Goal: Task Accomplishment & Management: Manage account settings

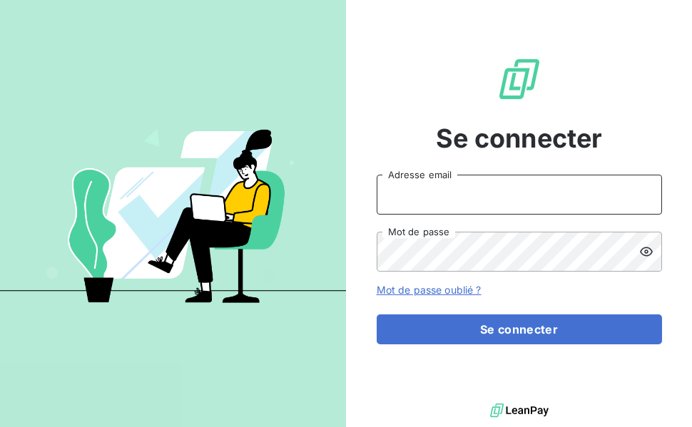
click at [462, 203] on input "Adresse email" at bounding box center [519, 195] width 285 height 40
type input "hl@jv-interim.fr"
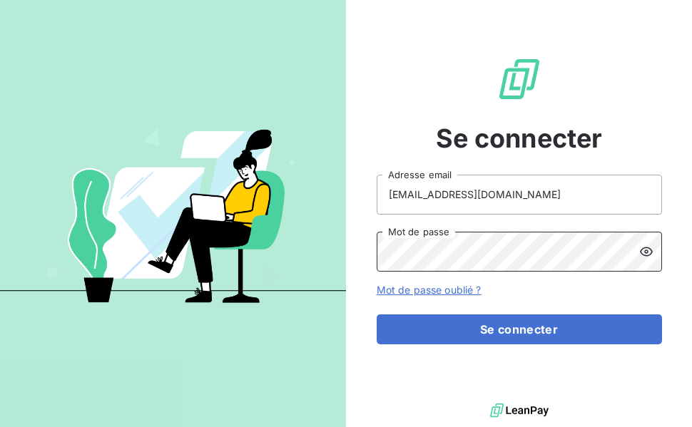
click at [377, 315] on button "Se connecter" at bounding box center [519, 330] width 285 height 30
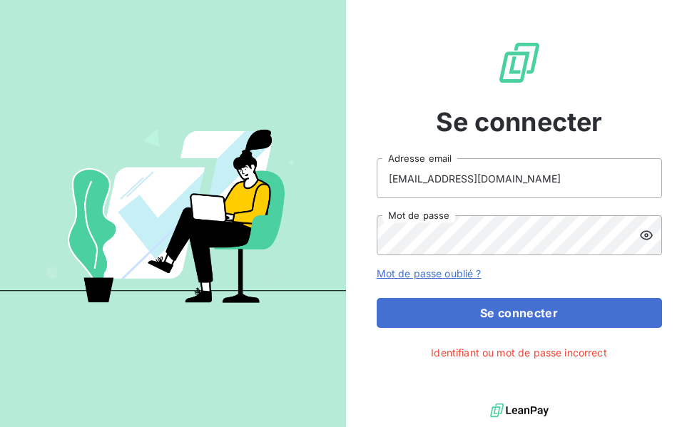
click at [642, 231] on icon at bounding box center [646, 235] width 14 height 14
click at [377, 298] on button "Se connecter" at bounding box center [519, 313] width 285 height 30
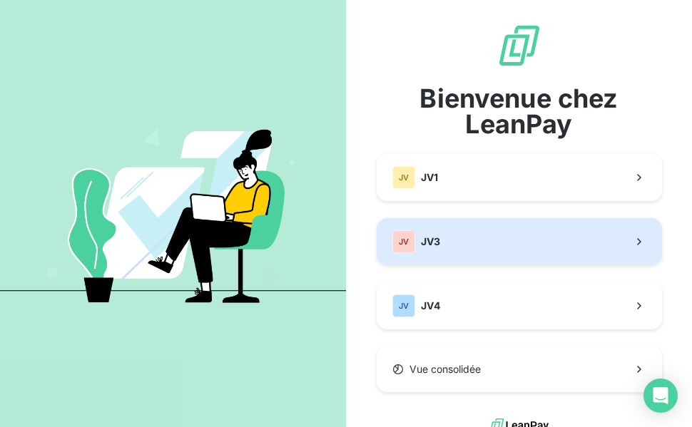
click at [492, 237] on button "JV JV3" at bounding box center [519, 241] width 285 height 47
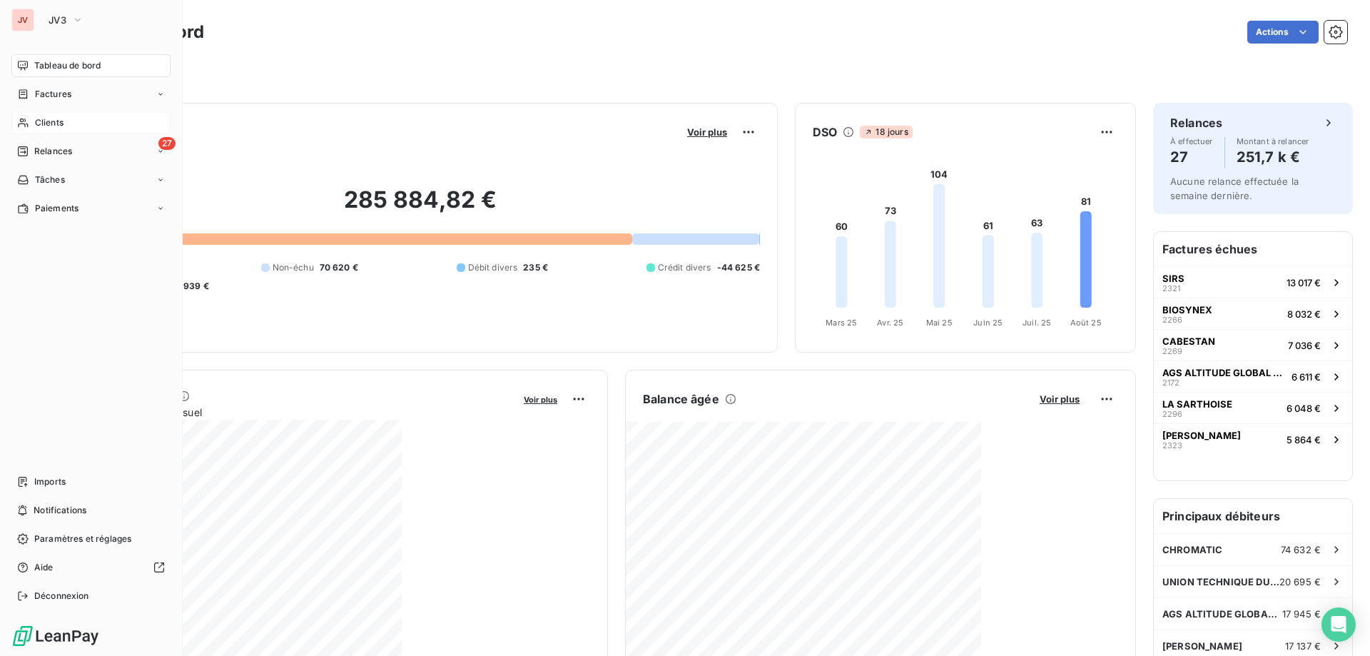
click at [49, 127] on span "Clients" at bounding box center [49, 122] width 29 height 13
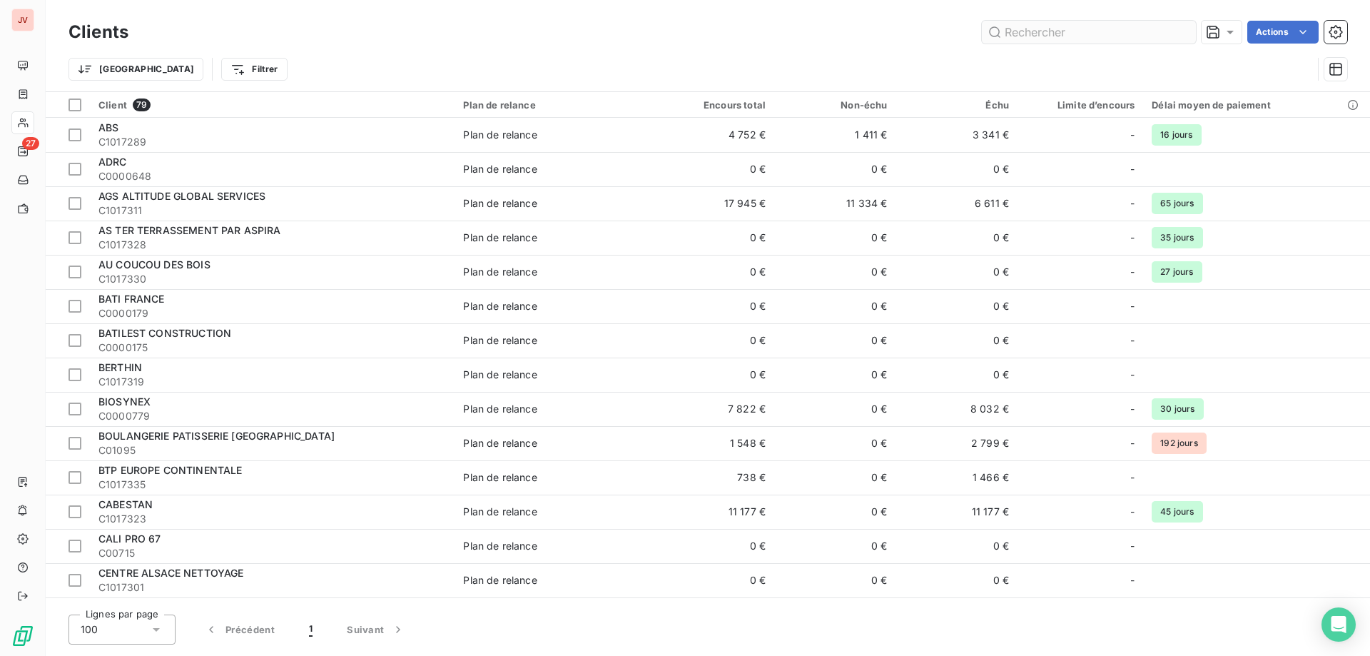
click at [692, 36] on input "text" at bounding box center [1089, 32] width 214 height 23
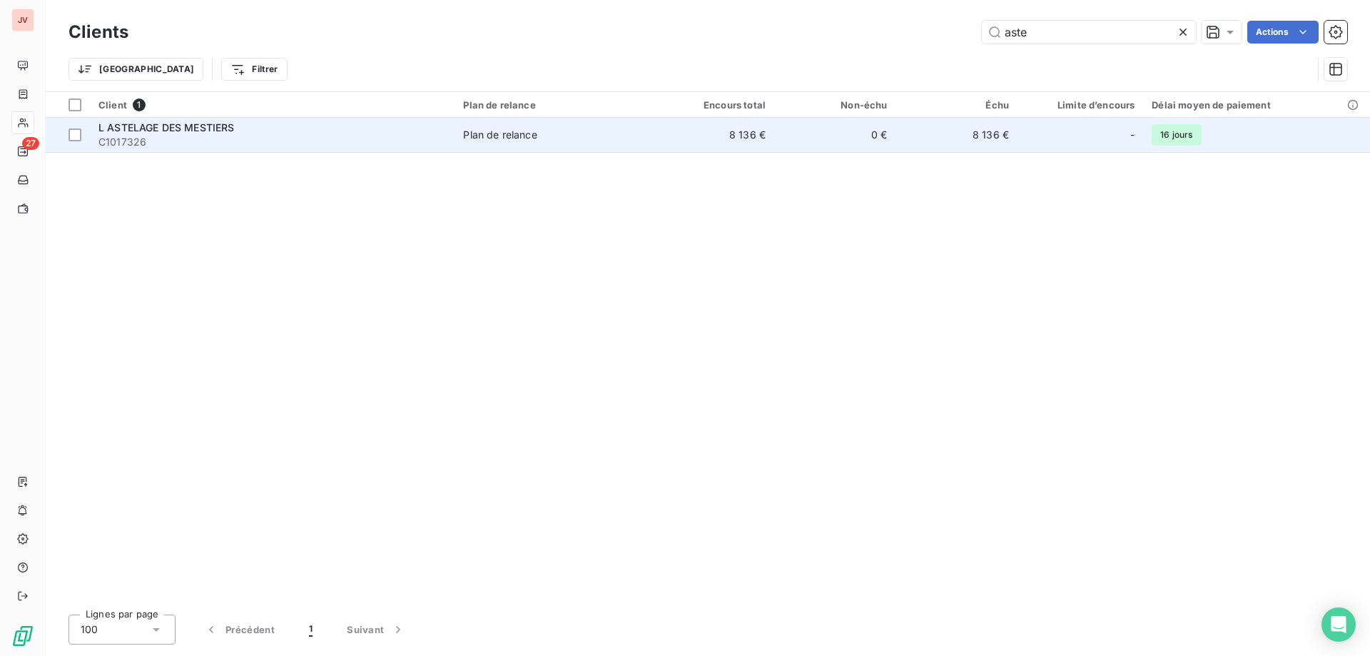
type input "aste"
click at [504, 138] on div "Plan de relance" at bounding box center [500, 135] width 74 height 14
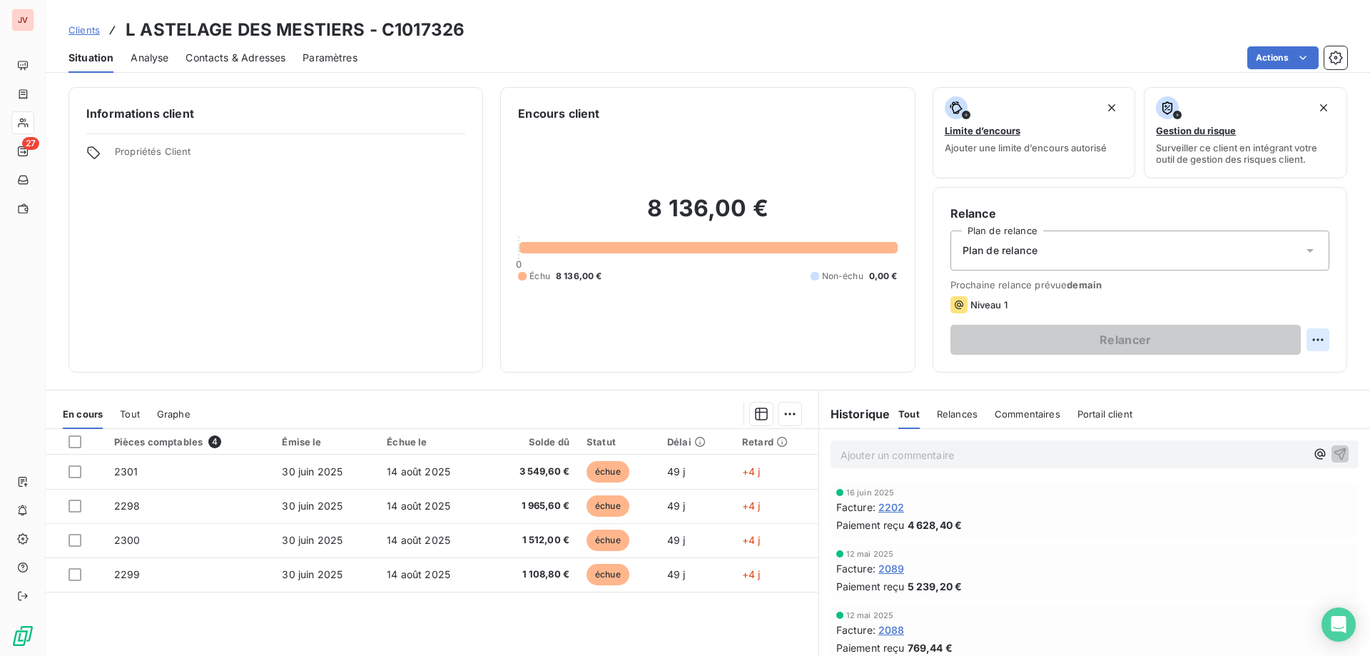
click at [692, 340] on html "JV 27 Clients L ASTELAGE DES MESTIERS - C1017326 Situation Analyse Contacts & A…" at bounding box center [685, 328] width 1370 height 656
click at [692, 375] on div "Replanifier cette action" at bounding box center [1249, 371] width 128 height 23
select select "7"
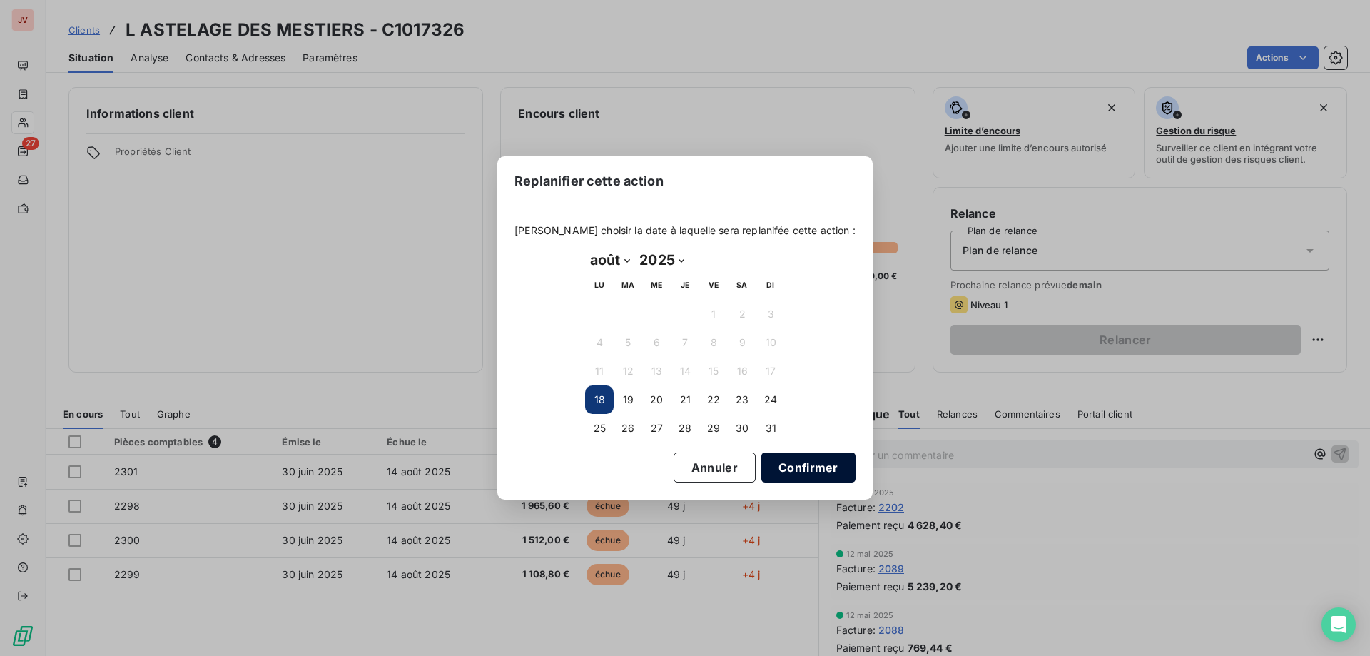
click at [692, 427] on button "Confirmer" at bounding box center [808, 467] width 94 height 30
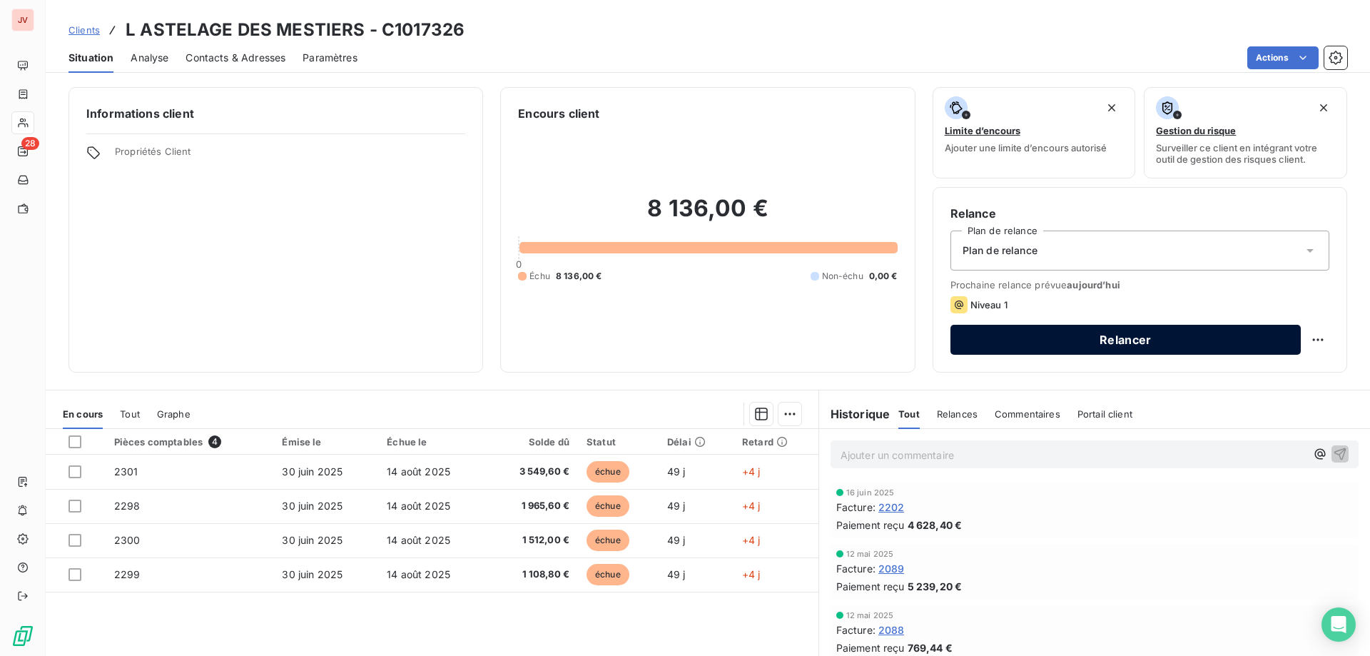
click at [692, 336] on button "Relancer" at bounding box center [1126, 340] width 350 height 30
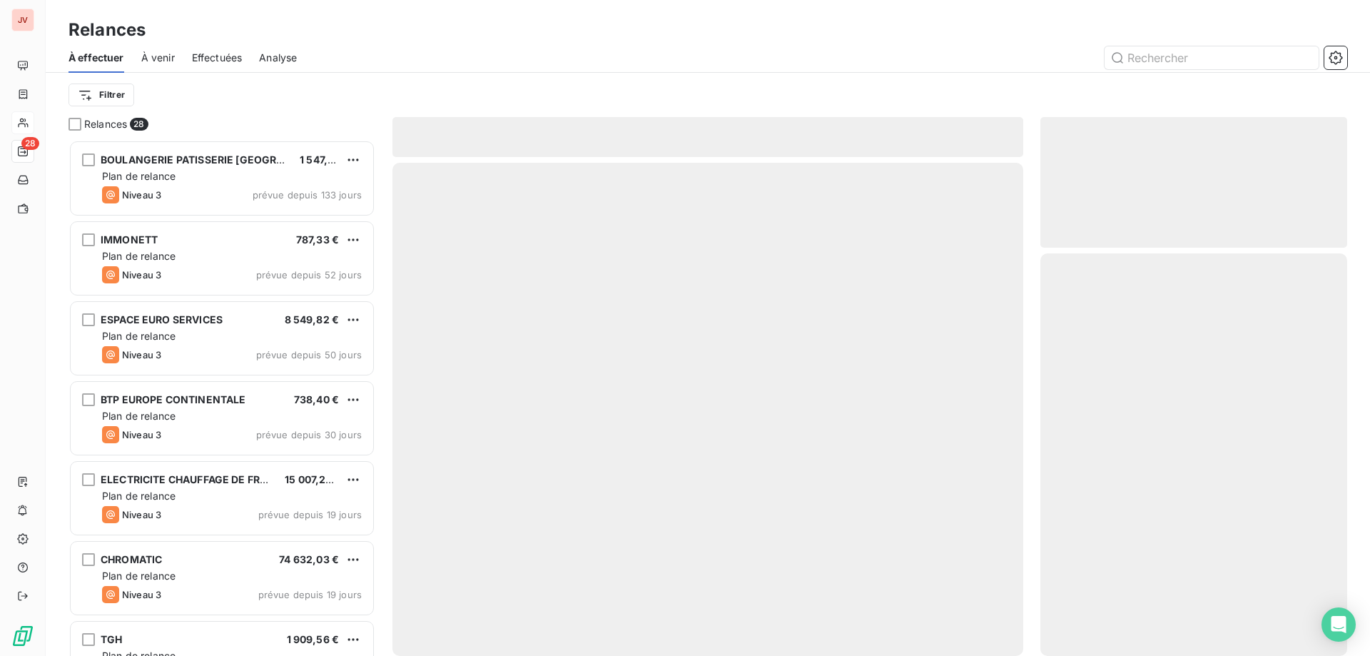
scroll to position [505, 296]
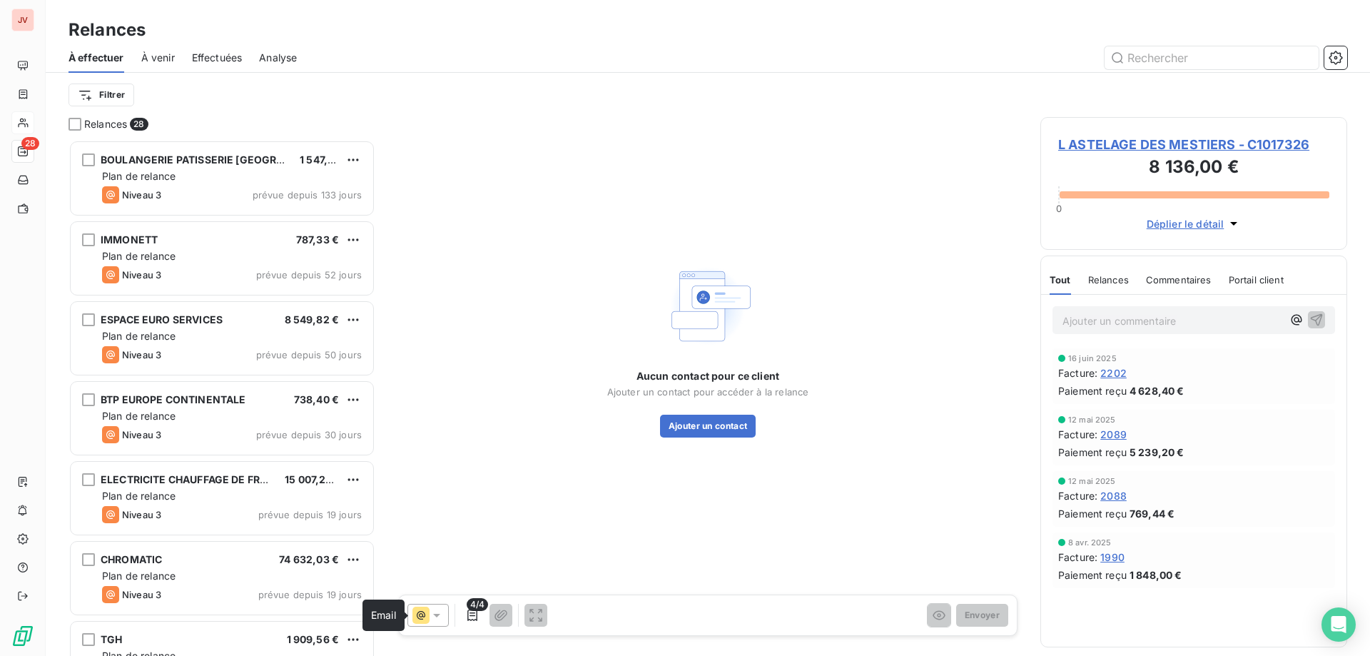
click at [427, 427] on icon at bounding box center [420, 615] width 17 height 17
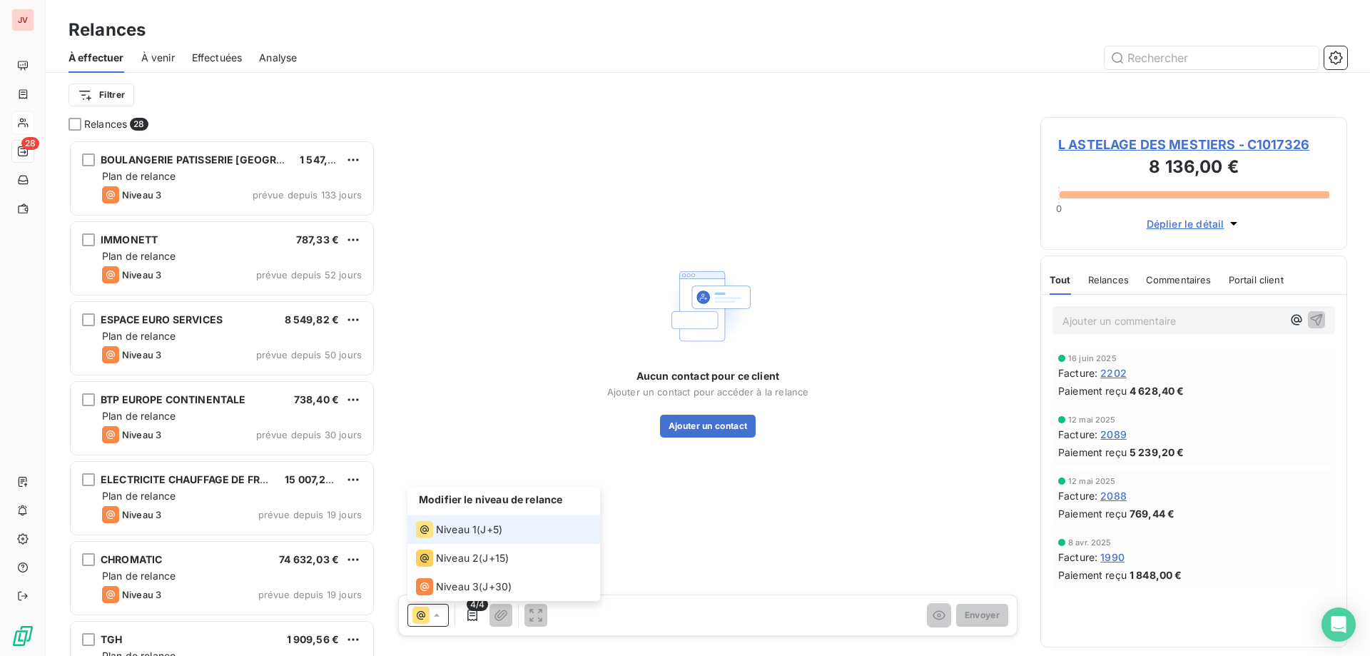
click at [692, 137] on span "L ASTELAGE DES MESTIERS - C1017326" at bounding box center [1193, 144] width 271 height 19
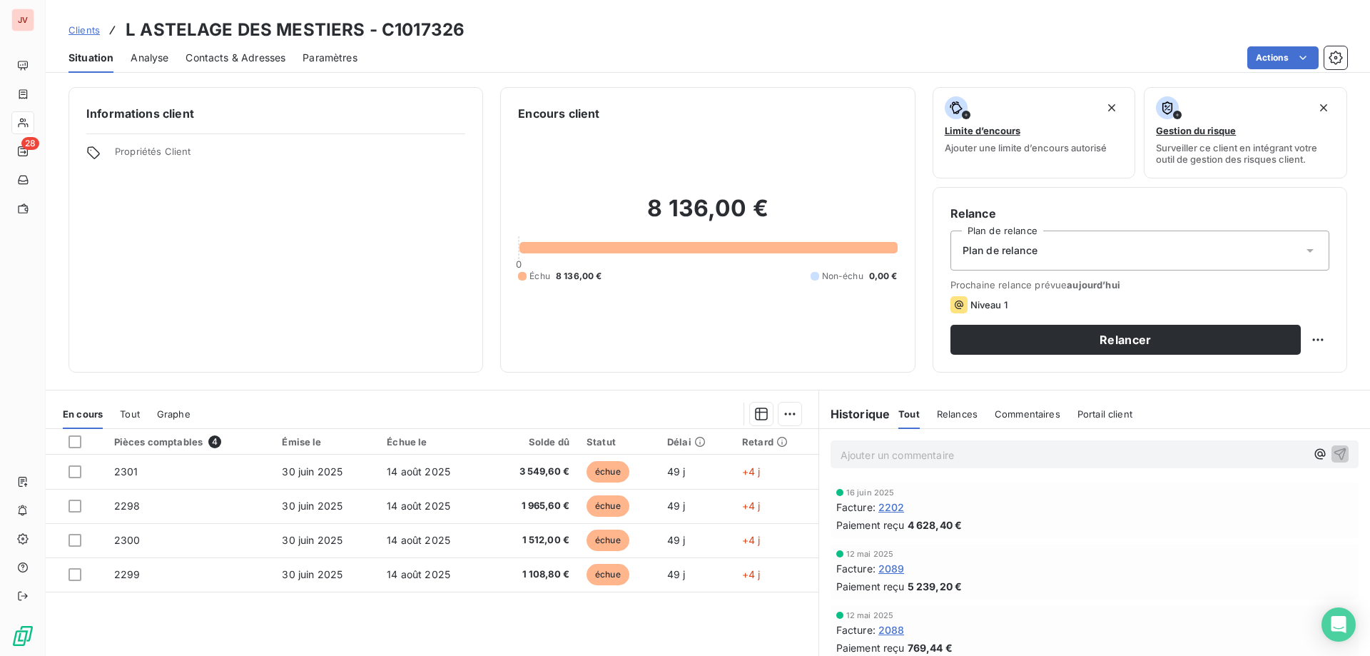
click at [226, 53] on span "Contacts & Adresses" at bounding box center [236, 58] width 100 height 14
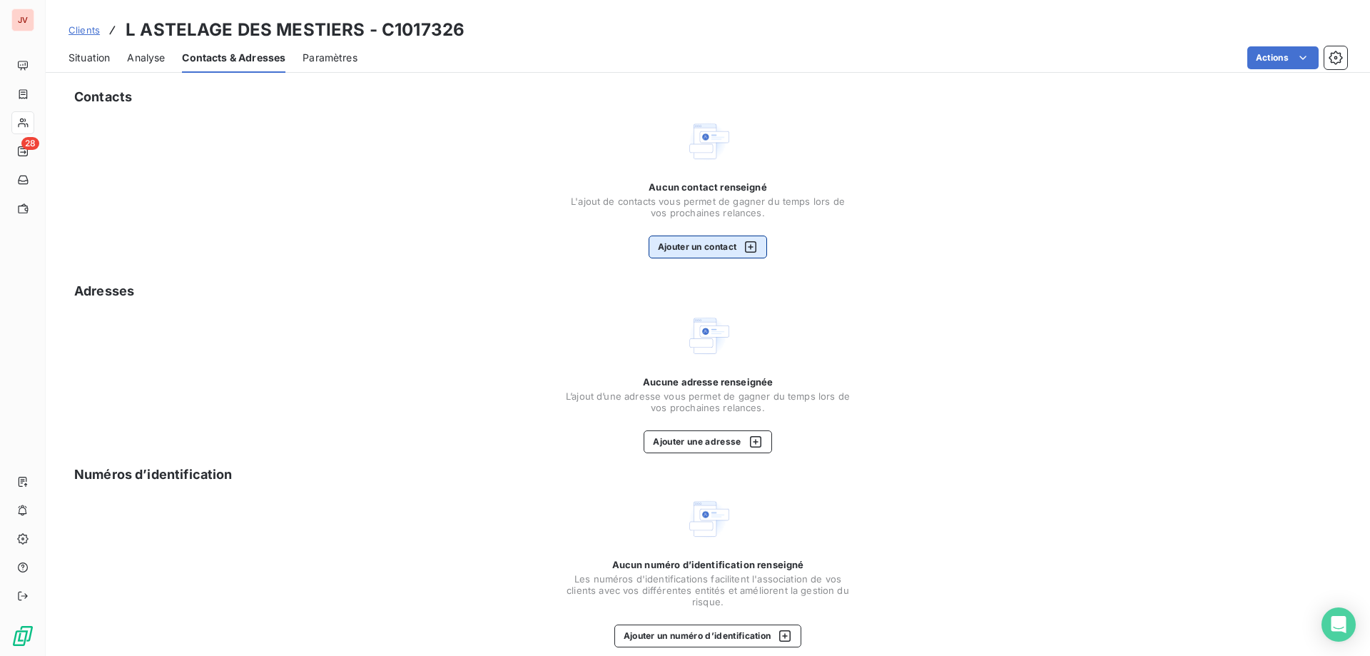
click at [692, 247] on button "Ajouter un contact" at bounding box center [708, 247] width 119 height 23
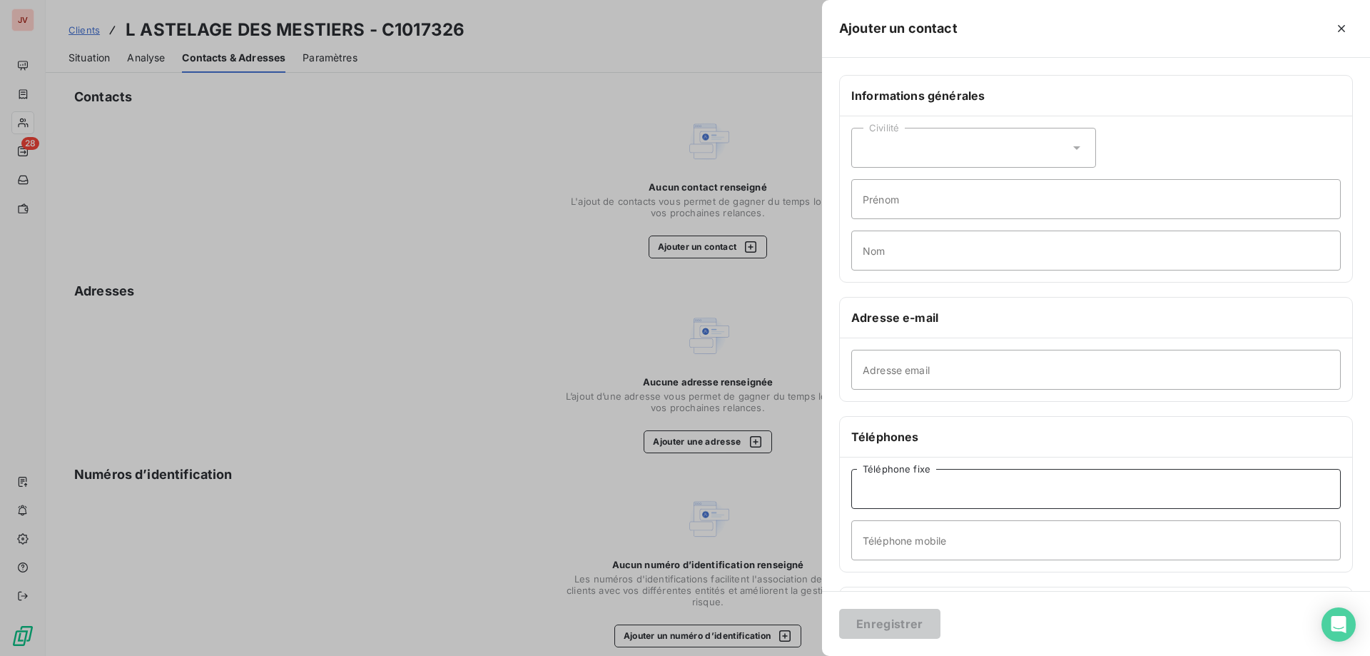
click at [692, 427] on input "Téléphone fixe" at bounding box center [1096, 489] width 490 height 40
click at [692, 364] on input "Adresse email" at bounding box center [1096, 370] width 490 height 40
paste input "[EMAIL_ADDRESS][DOMAIN_NAME]"
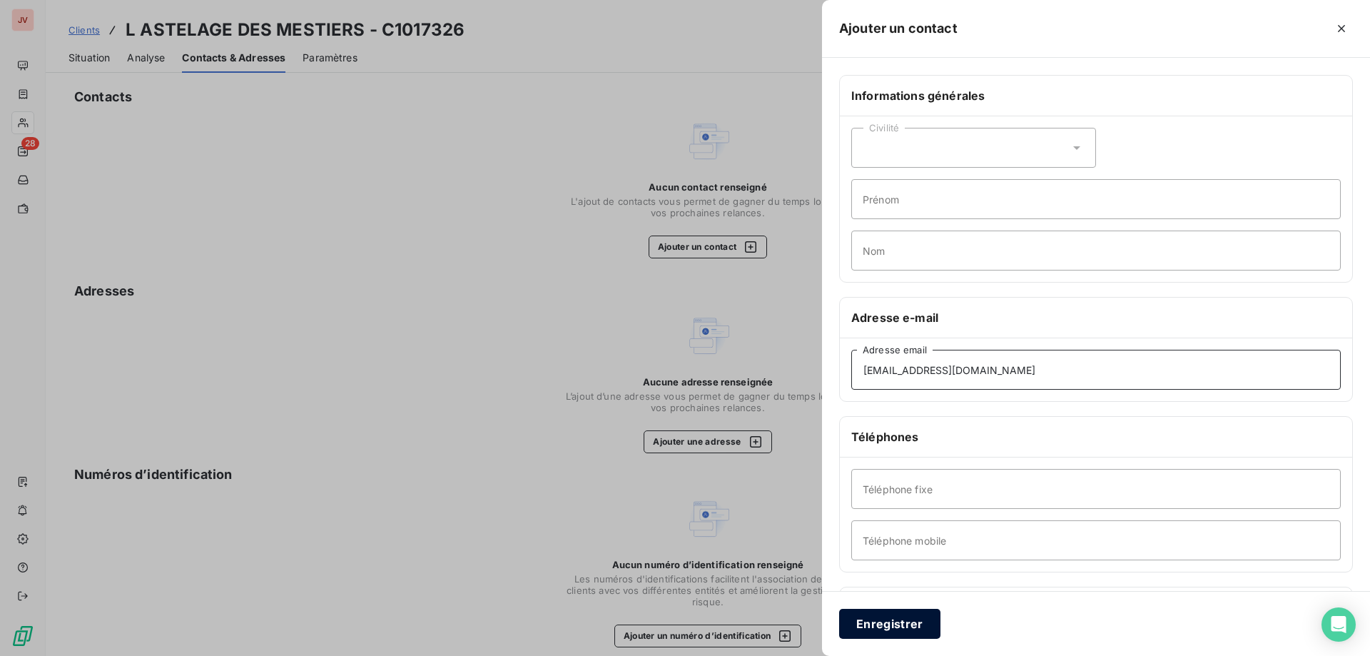
type input "[EMAIL_ADDRESS][DOMAIN_NAME]"
click at [692, 427] on button "Enregistrer" at bounding box center [889, 624] width 101 height 30
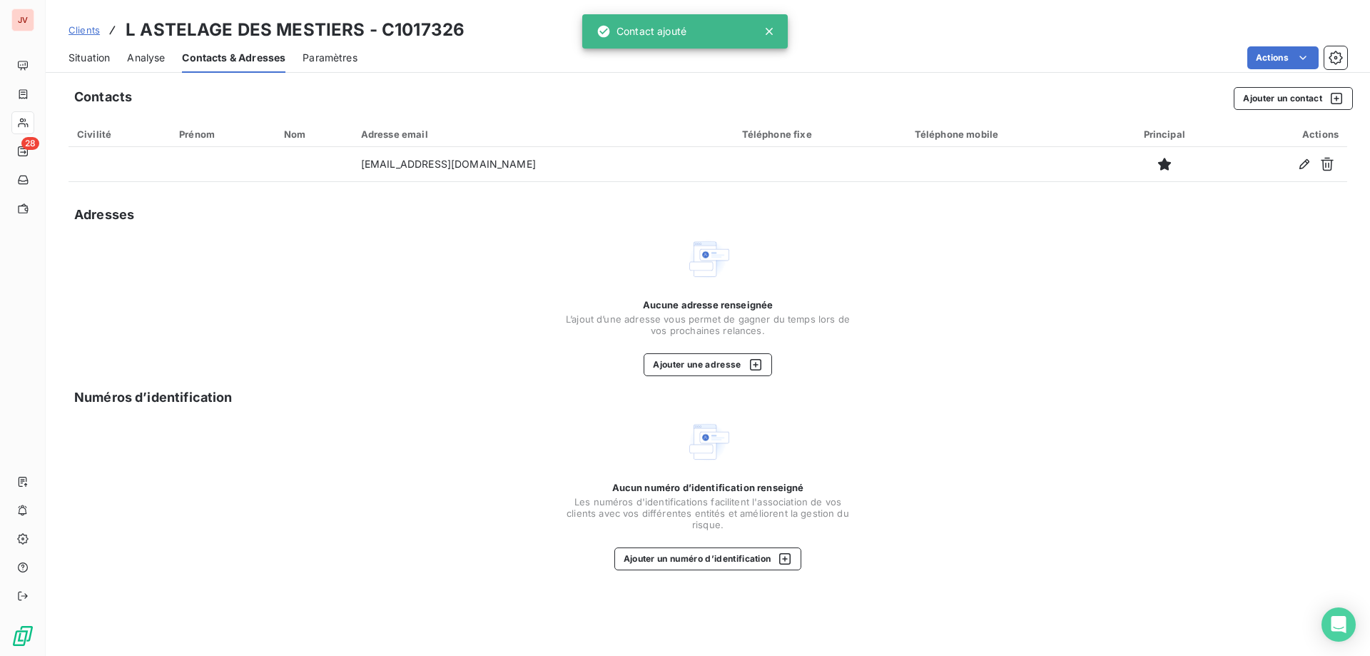
click at [82, 55] on span "Situation" at bounding box center [89, 58] width 41 height 14
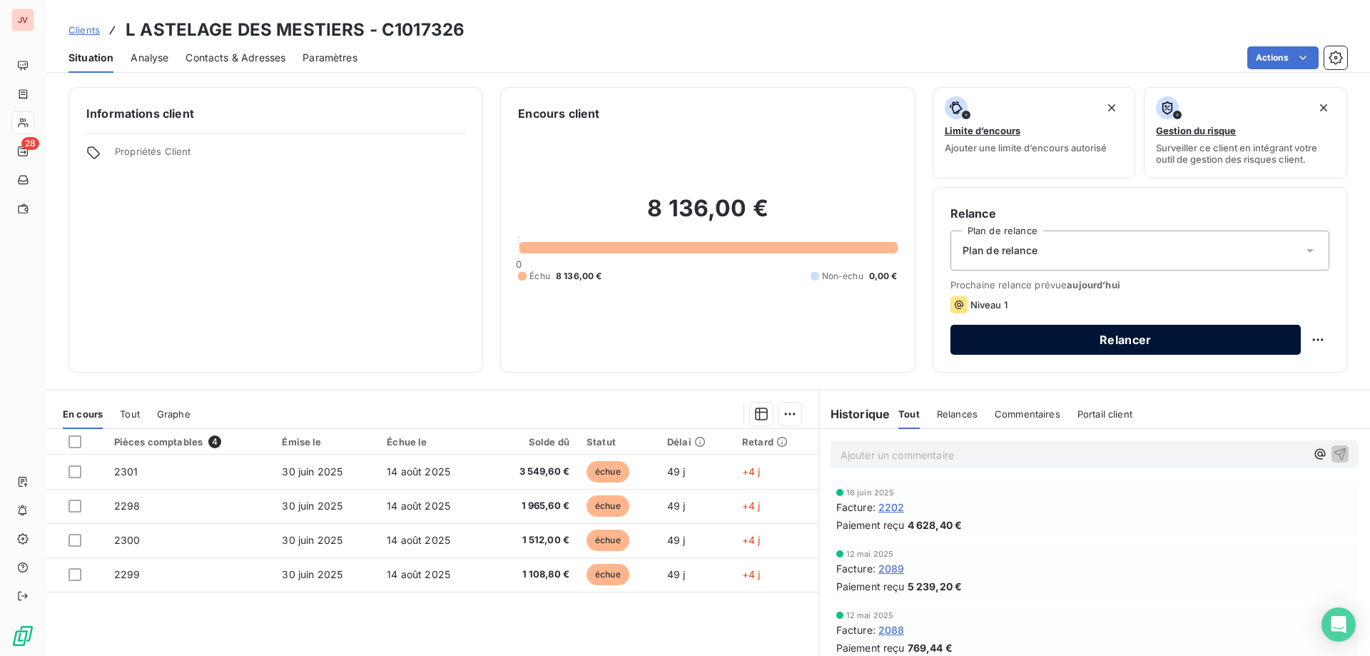
click at [692, 329] on button "Relancer" at bounding box center [1126, 340] width 350 height 30
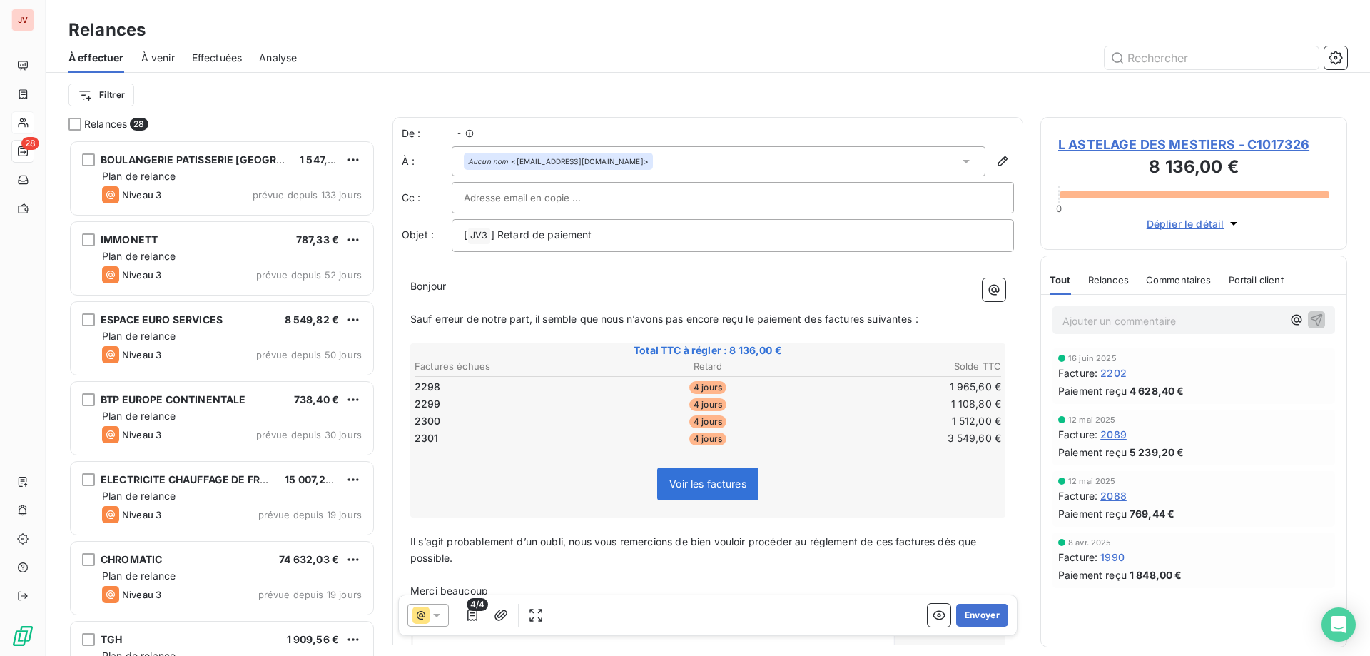
scroll to position [505, 296]
click at [439, 427] on icon at bounding box center [437, 615] width 14 height 14
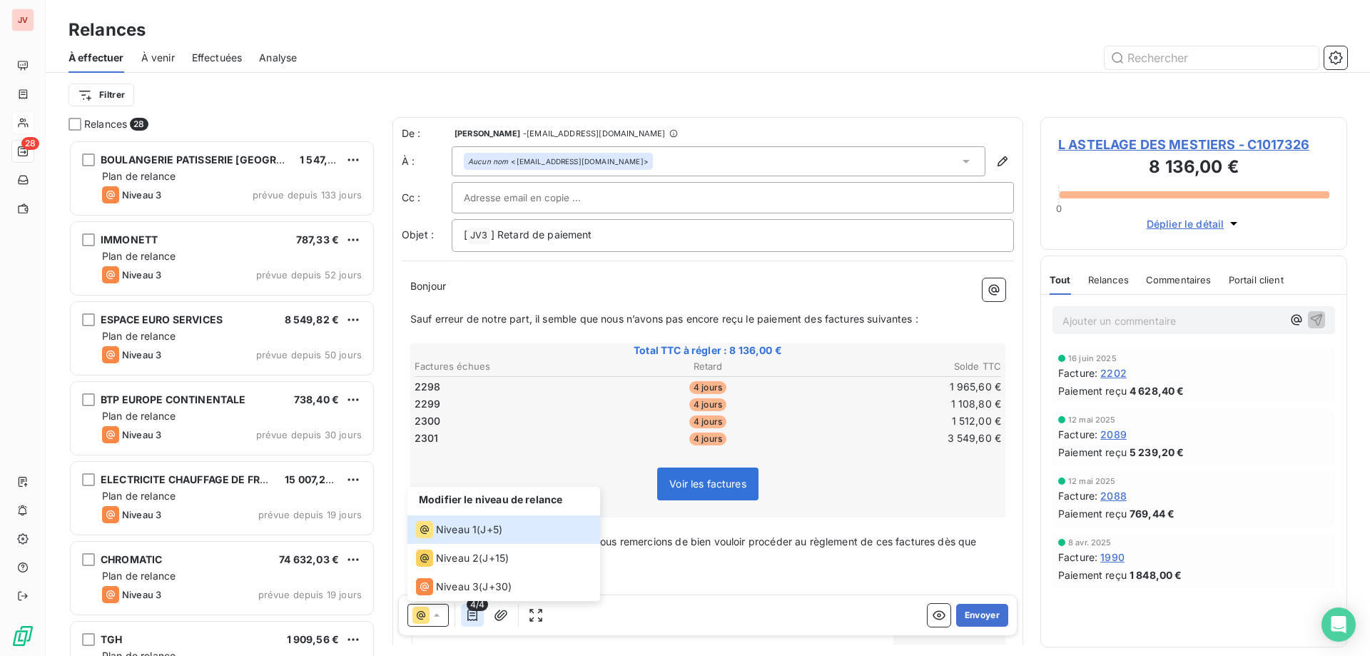
click at [473, 427] on icon "button" at bounding box center [472, 614] width 10 height 11
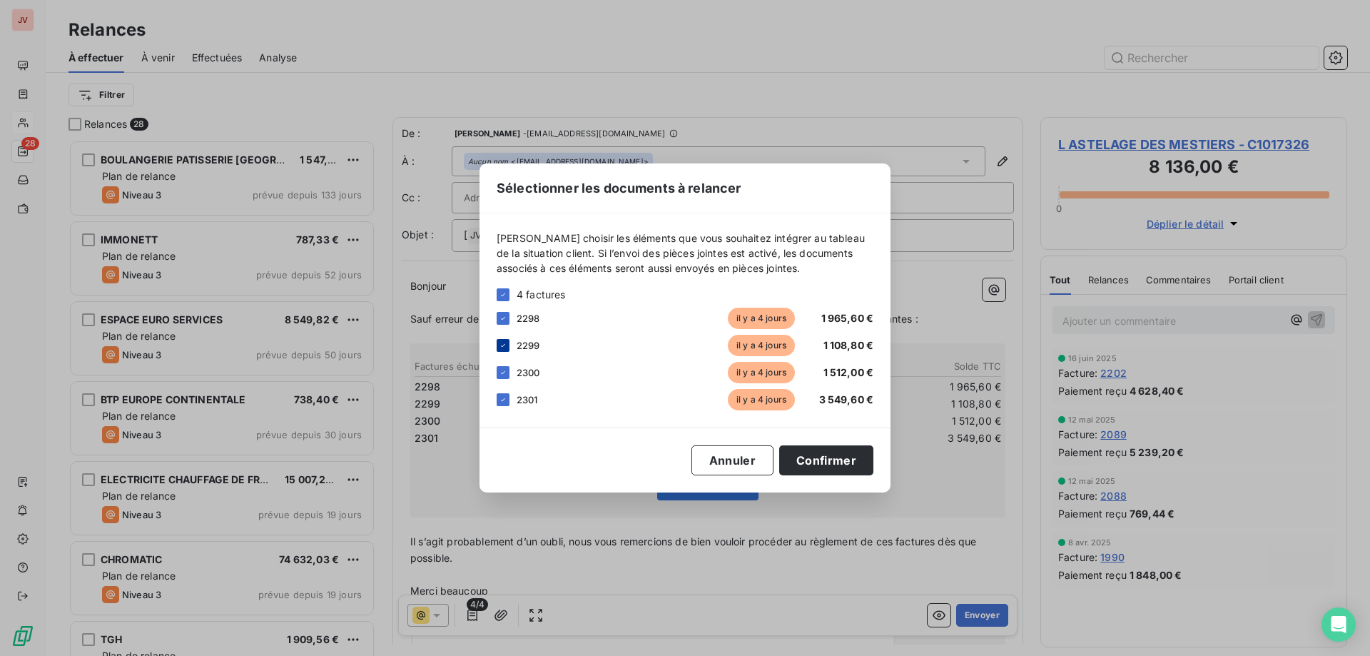
click at [500, 348] on icon at bounding box center [503, 345] width 9 height 9
click at [502, 375] on icon at bounding box center [503, 372] width 9 height 9
click at [503, 401] on icon at bounding box center [503, 399] width 9 height 9
click at [692, 427] on button "Confirmer" at bounding box center [826, 460] width 94 height 30
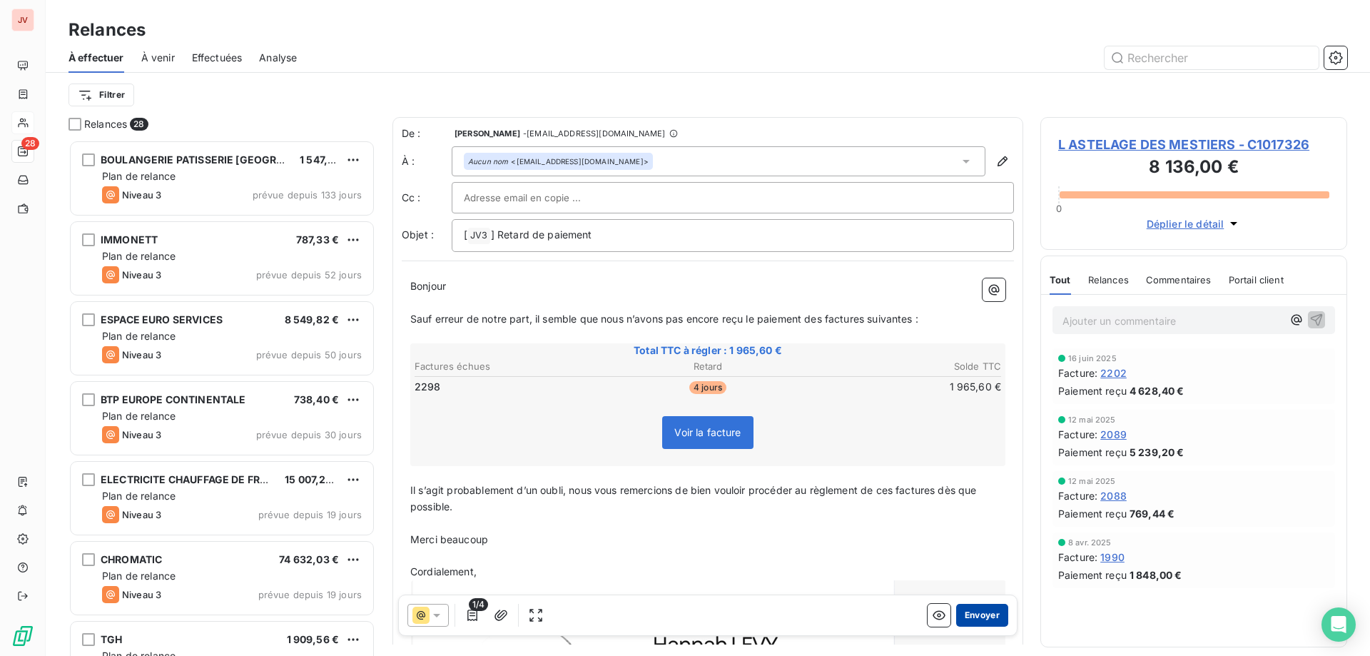
click at [692, 427] on button "Envoyer" at bounding box center [982, 615] width 52 height 23
